Goal: Task Accomplishment & Management: Use online tool/utility

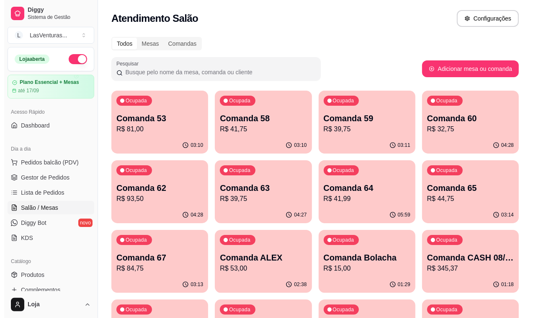
scroll to position [157, 0]
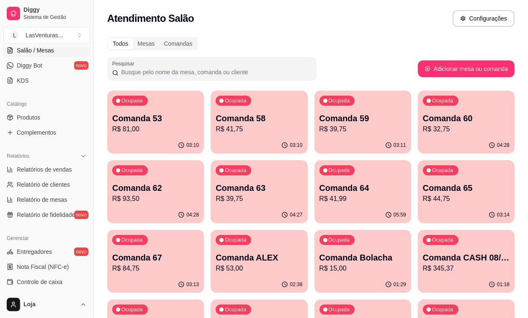
click at [423, 129] on p "R$ 32,75" at bounding box center [466, 129] width 87 height 10
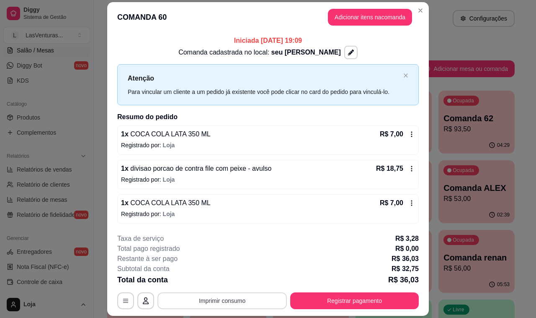
click at [262, 299] on button "Imprimir consumo" at bounding box center [222, 300] width 129 height 17
click at [230, 282] on button "IMPRESSORA" at bounding box center [221, 281] width 59 height 13
click at [224, 300] on button "Imprimir consumo" at bounding box center [222, 300] width 129 height 17
click at [214, 284] on button "IMPRESSORA" at bounding box center [221, 281] width 61 height 13
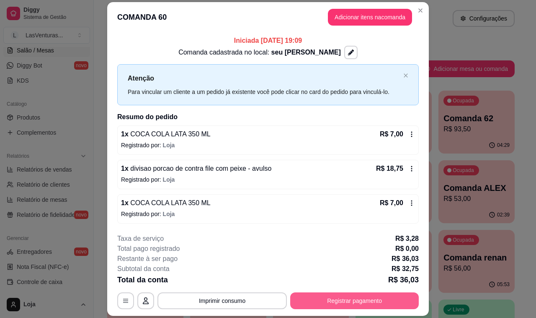
click at [312, 299] on button "Registrar pagamento" at bounding box center [354, 300] width 129 height 17
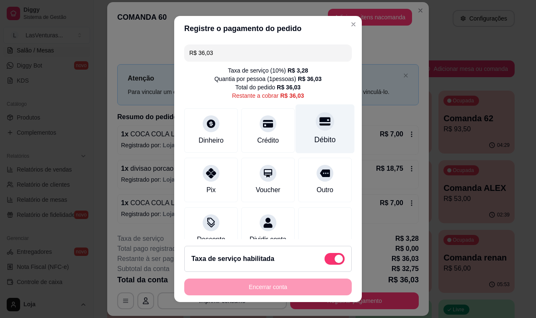
click at [316, 129] on div at bounding box center [325, 121] width 18 height 18
type input "R$ 0,00"
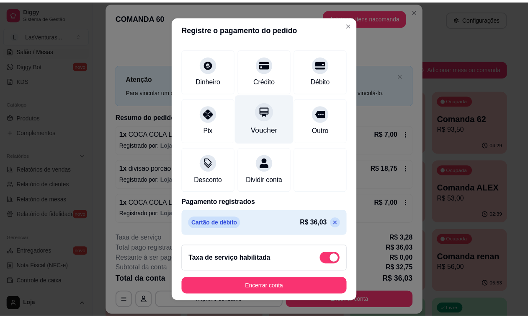
scroll to position [61, 0]
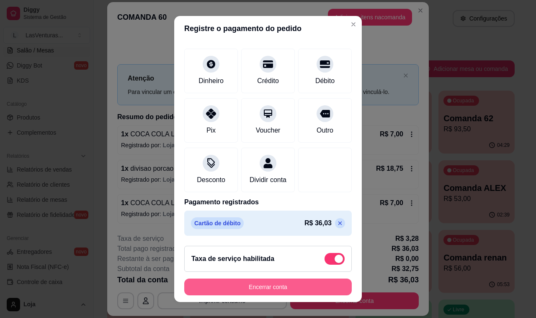
click at [236, 284] on button "Encerrar conta" at bounding box center [268, 286] width 168 height 17
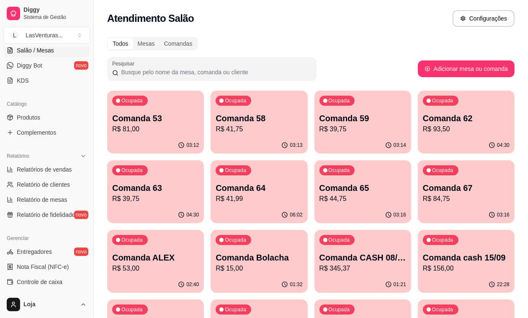
click at [148, 120] on p "Comanda 53" at bounding box center [155, 118] width 87 height 12
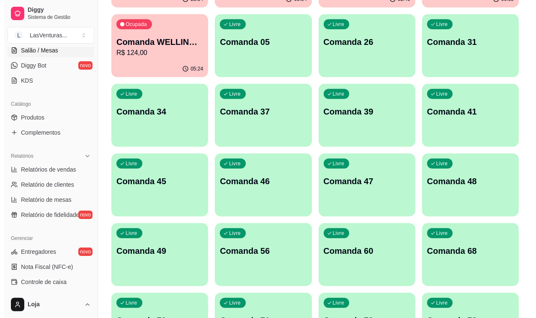
scroll to position [367, 0]
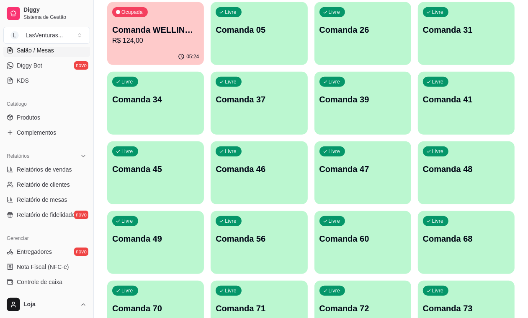
click at [418, 211] on div "Livre Comanda 68" at bounding box center [466, 237] width 97 height 53
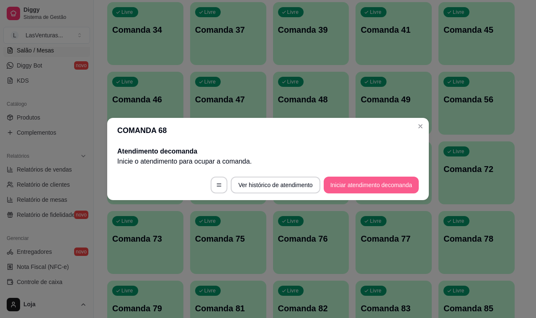
click at [353, 189] on button "Iniciar atendimento de comanda" at bounding box center [371, 184] width 95 height 17
click at [315, 160] on input "Informe a mesa na qual essa comanda está." at bounding box center [268, 159] width 185 height 8
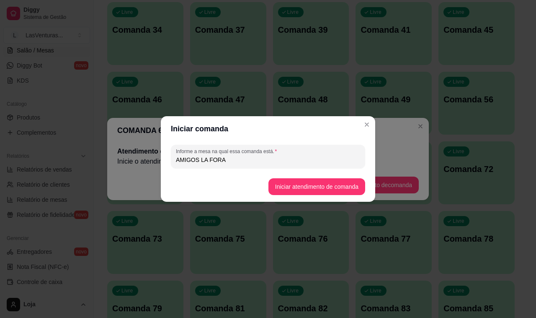
type input "AMIGOS LA FORA"
click at [311, 189] on button "Iniciar atendimento de comanda" at bounding box center [317, 187] width 94 height 16
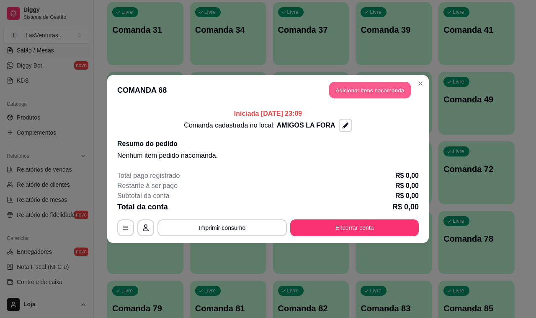
click at [379, 88] on button "Adicionar itens na comanda" at bounding box center [370, 90] width 82 height 16
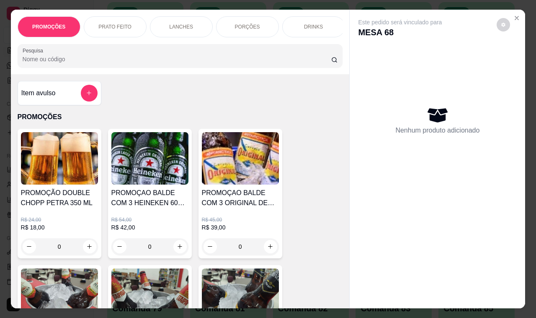
click at [274, 46] on div "PROMOÇÕES PRATO FEITO LANCHES PORÇÕES DRINKS DRINK SEM ÁLCOOL ÁGUAS REFRIGERANT…" at bounding box center [180, 42] width 339 height 65
click at [168, 78] on div "Item avulso PROMOÇÕES PROMOÇÃO DOUBLE CHOPP PETRA 350 ML R$ 24,00 R$ 18,00 0 PR…" at bounding box center [180, 191] width 339 height 234
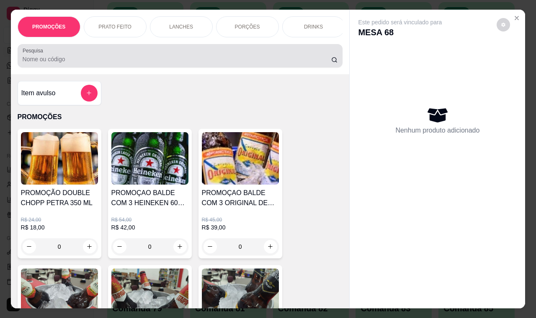
click at [166, 60] on input "Pesquisa" at bounding box center [177, 59] width 309 height 8
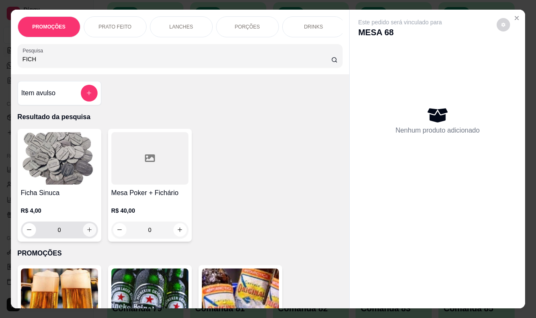
type input "FICH"
click at [86, 233] on icon "increase-product-quantity" at bounding box center [89, 229] width 6 height 6
type input "1"
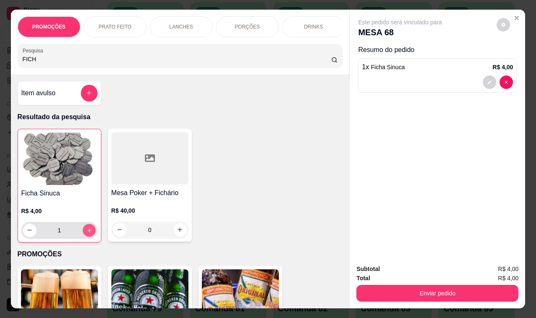
click at [87, 232] on icon "increase-product-quantity" at bounding box center [89, 230] width 4 height 4
type input "2"
click at [87, 233] on icon "increase-product-quantity" at bounding box center [89, 230] width 5 height 5
type input "3"
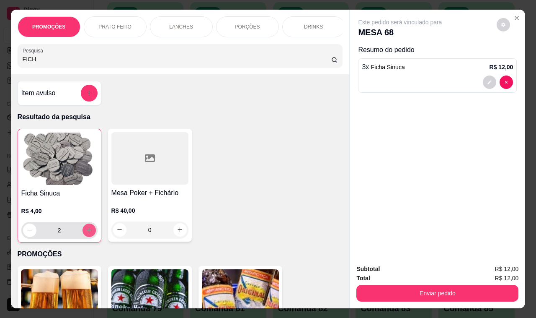
type input "3"
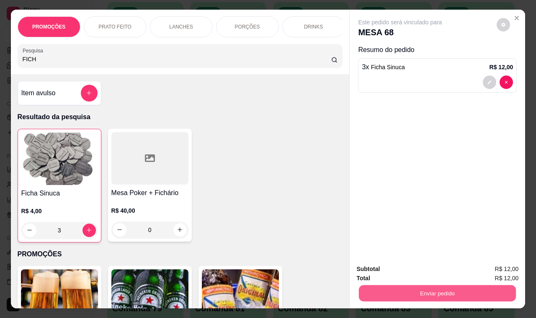
click at [375, 290] on button "Enviar pedido" at bounding box center [437, 293] width 157 height 16
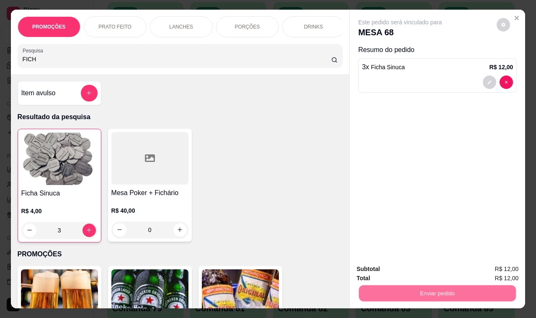
click at [383, 268] on button "Não registrar e enviar pedido" at bounding box center [409, 269] width 85 height 16
